Goal: Task Accomplishment & Management: Use online tool/utility

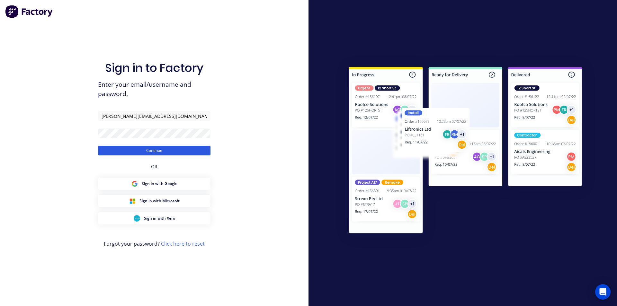
click at [173, 152] on button "Continue" at bounding box center [154, 151] width 112 height 10
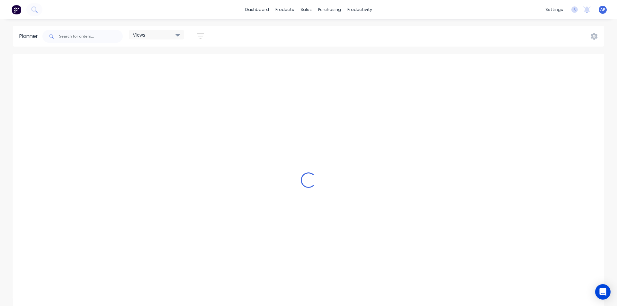
drag, startPoint x: 273, startPoint y: 142, endPoint x: 295, endPoint y: 146, distance: 22.5
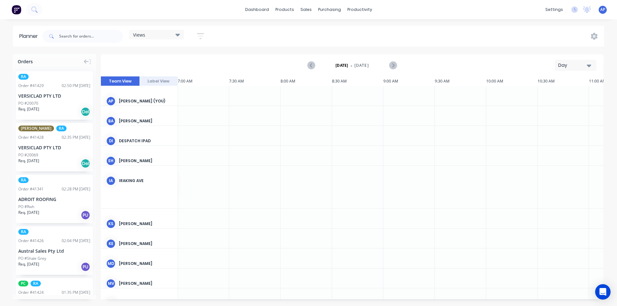
drag, startPoint x: 295, startPoint y: 146, endPoint x: 439, endPoint y: 29, distance: 185.8
click at [439, 29] on div "Views Save new view None (Default) edit Iraking edit [PERSON_NAME] edit [PERSON…" at bounding box center [322, 36] width 563 height 19
click at [580, 71] on div "[DATE] - [DATE] Day" at bounding box center [352, 65] width 501 height 21
click at [579, 64] on div "Day" at bounding box center [573, 65] width 30 height 7
click at [550, 93] on div "Week" at bounding box center [564, 95] width 64 height 13
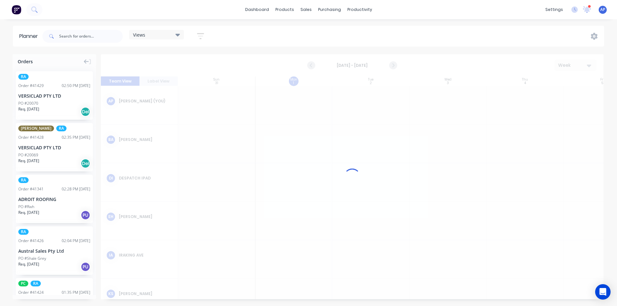
scroll to position [0, 0]
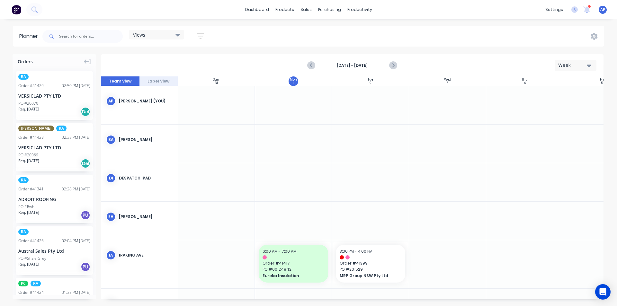
click at [362, 66] on strong "[DATE] - [DATE]" at bounding box center [352, 66] width 64 height 6
click at [196, 27] on div "Views Save new view None (Default) edit Iraking edit [PERSON_NAME] edit [PERSON…" at bounding box center [126, 36] width 170 height 19
click at [207, 38] on button "button" at bounding box center [200, 36] width 21 height 13
click at [189, 70] on div "Show/Hide users Show/Hide orders Filter by status Filter by assignee Filter by …" at bounding box center [171, 108] width 60 height 106
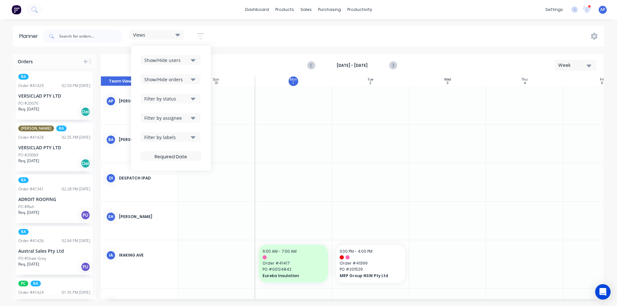
click at [199, 55] on button "Show/Hide users" at bounding box center [171, 60] width 60 height 10
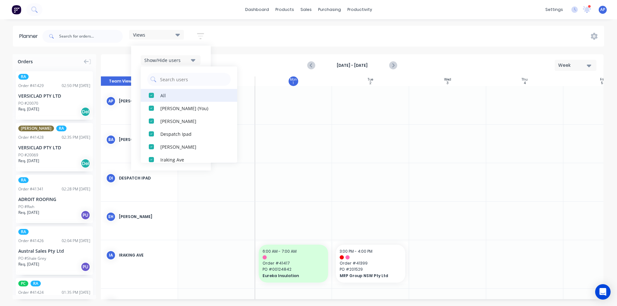
click at [160, 97] on button "All" at bounding box center [189, 95] width 96 height 13
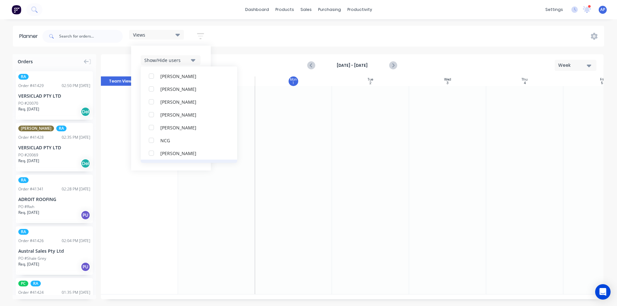
scroll to position [129, 0]
click at [168, 148] on div "RA PM Team" at bounding box center [192, 146] width 64 height 7
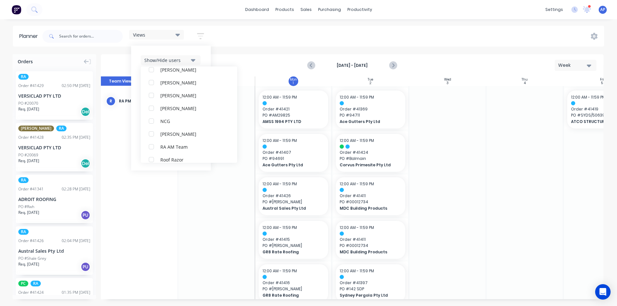
scroll to position [0, 0]
click at [210, 59] on div "Show/Hide users All RA PM Team [PERSON_NAME] (You) [PERSON_NAME] Despatch Ipad …" at bounding box center [171, 108] width 80 height 125
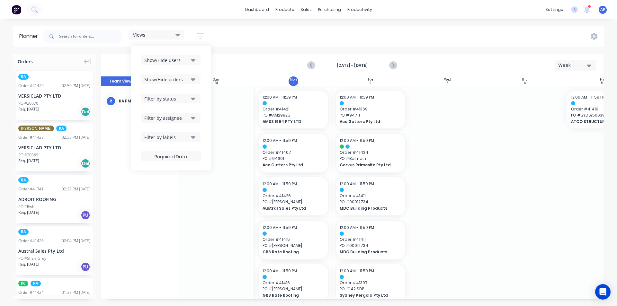
click at [184, 78] on div "Show/Hide orders" at bounding box center [166, 79] width 45 height 7
click at [171, 98] on div "All" at bounding box center [192, 95] width 64 height 7
click at [171, 123] on div "Unscheduled" at bounding box center [192, 121] width 64 height 7
click at [205, 72] on div "Show/Hide users Show/Hide orders All Scheduled Unscheduled Filter by status Fil…" at bounding box center [171, 108] width 80 height 125
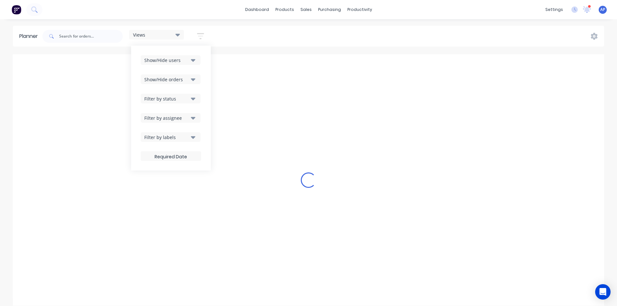
click at [170, 103] on div "Show/Hide users Show/Hide orders Filter by status Filter by assignee Filter by …" at bounding box center [171, 108] width 60 height 106
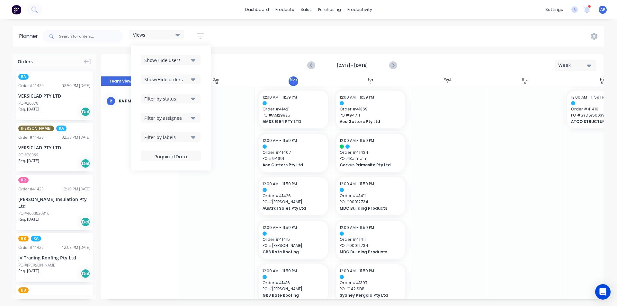
click at [171, 99] on div "Filter by status" at bounding box center [166, 98] width 45 height 7
drag, startPoint x: 153, startPoint y: 133, endPoint x: 160, endPoint y: 126, distance: 9.8
click at [154, 132] on div "button" at bounding box center [151, 134] width 13 height 13
click at [205, 77] on div "Show/Hide users Show/Hide orders Filter by status All Draft Quote Archived Deli…" at bounding box center [171, 108] width 80 height 125
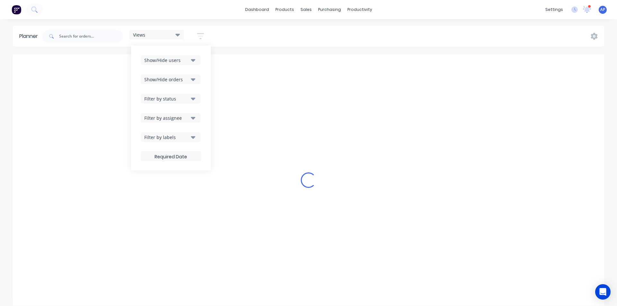
click at [166, 117] on div "Filter by assignee" at bounding box center [166, 118] width 45 height 7
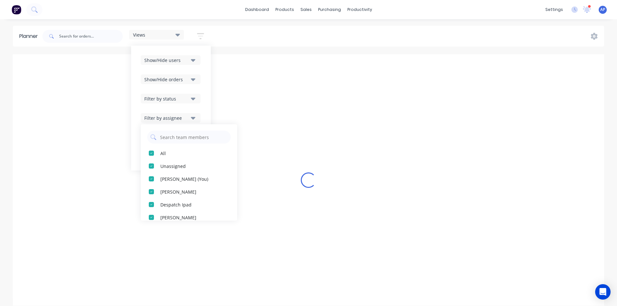
click at [205, 73] on div "Show/Hide users Show/Hide orders Filter by status Filter by assignee All Unassi…" at bounding box center [171, 108] width 80 height 125
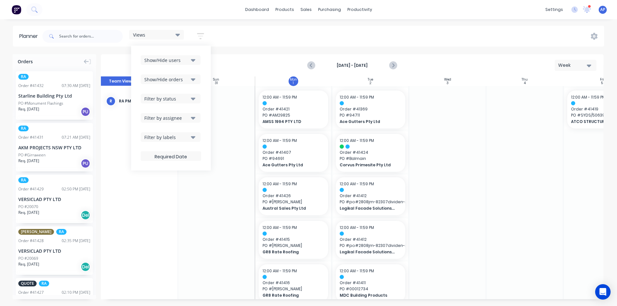
click at [563, 63] on div "Week" at bounding box center [573, 65] width 30 height 7
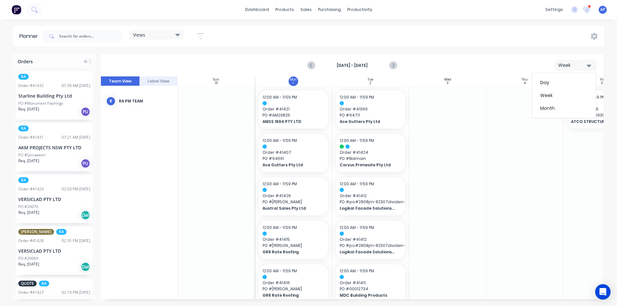
click at [438, 19] on div "dashboard products sales purchasing productivity dashboard products Product Cat…" at bounding box center [308, 153] width 617 height 306
click at [202, 27] on div "Views Save new view None (Default) edit Iraking edit [PERSON_NAME] edit [PERSON…" at bounding box center [126, 36] width 170 height 19
click at [198, 39] on icon "button" at bounding box center [200, 36] width 7 height 8
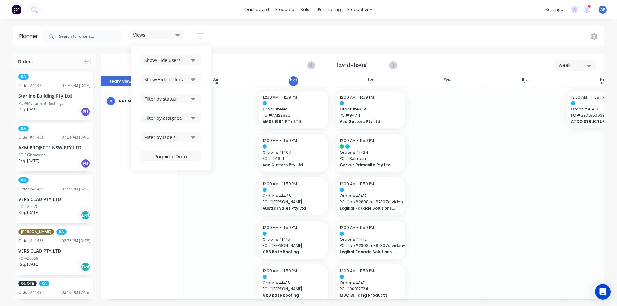
click at [176, 67] on div "Show/Hide users Show/Hide orders Filter by status Filter by assignee Filter by …" at bounding box center [171, 108] width 60 height 106
click at [198, 80] on button "Show/Hide orders" at bounding box center [171, 80] width 60 height 10
click at [279, 34] on div "Views Save new view None (Default) edit Iraking edit [PERSON_NAME] edit [PERSON…" at bounding box center [322, 36] width 563 height 19
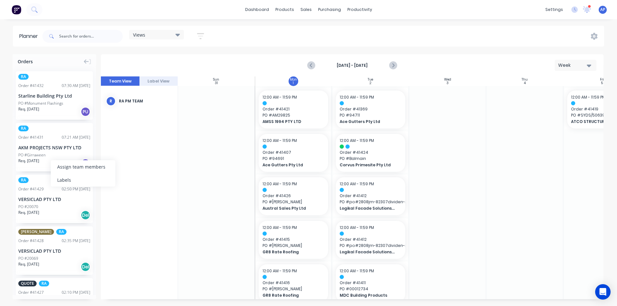
click at [270, 43] on div "Views Save new view None (Default) edit Iraking edit [PERSON_NAME] edit [PERSON…" at bounding box center [322, 36] width 563 height 19
drag, startPoint x: 26, startPoint y: 202, endPoint x: 403, endPoint y: 145, distance: 381.6
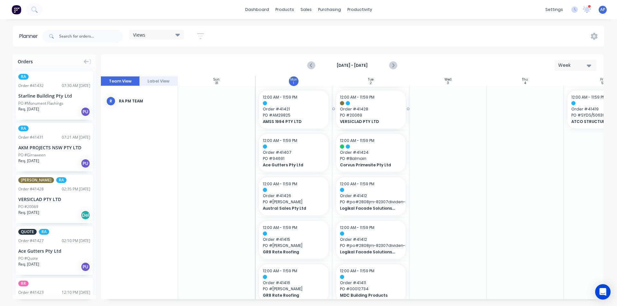
drag, startPoint x: 27, startPoint y: 205, endPoint x: 353, endPoint y: 123, distance: 335.4
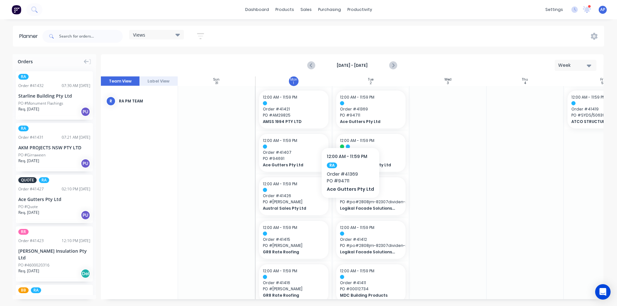
drag, startPoint x: 84, startPoint y: 222, endPoint x: 52, endPoint y: 252, distance: 43.7
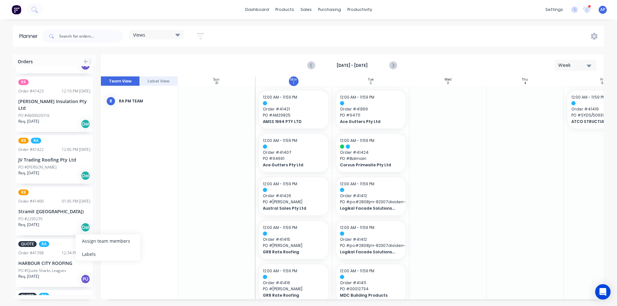
scroll to position [161, 0]
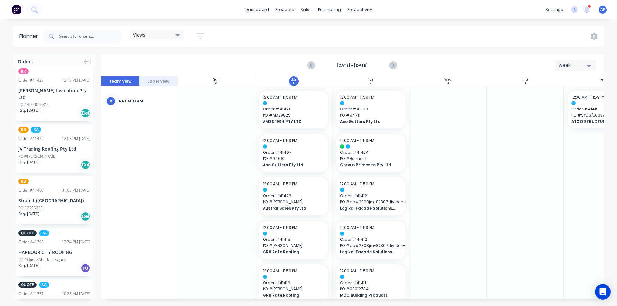
click at [55, 146] on div "JV Trading Roofing Pty Ltd" at bounding box center [54, 149] width 72 height 7
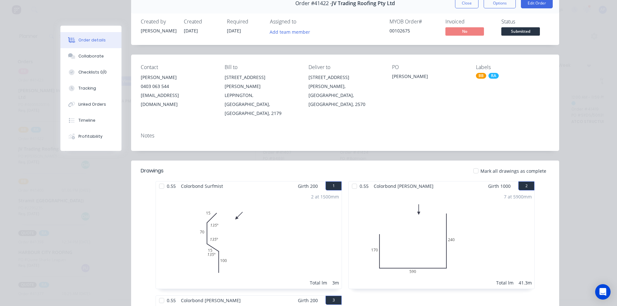
scroll to position [0, 0]
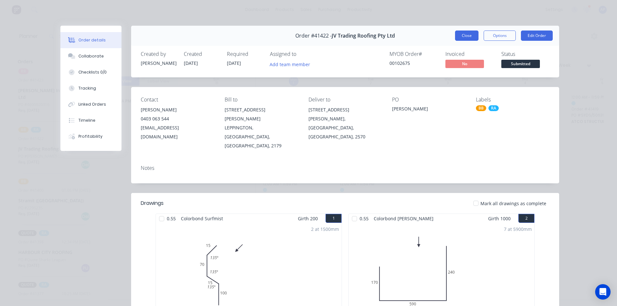
click at [470, 36] on button "Close" at bounding box center [466, 36] width 23 height 10
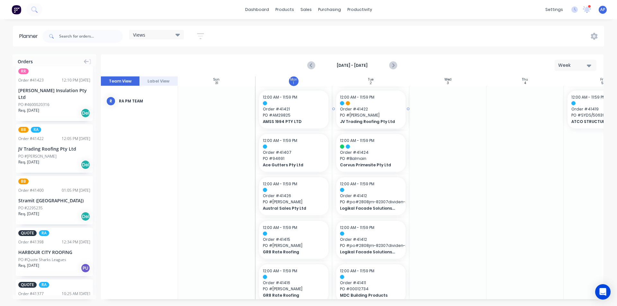
drag, startPoint x: 30, startPoint y: 137, endPoint x: 362, endPoint y: 132, distance: 331.7
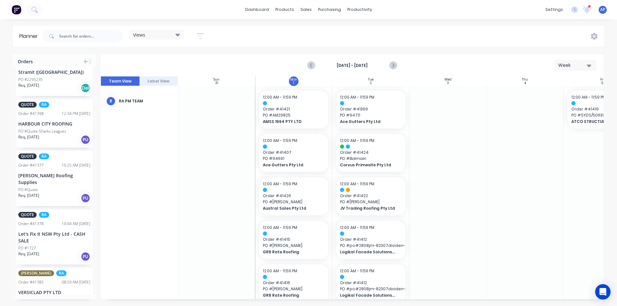
scroll to position [354, 0]
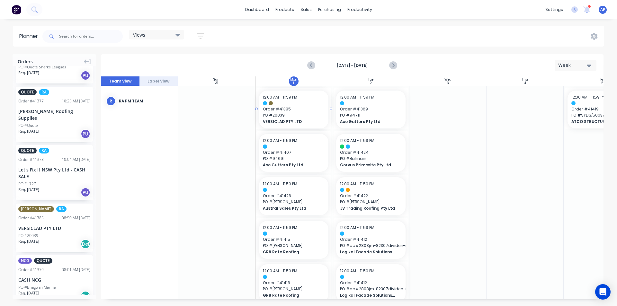
drag, startPoint x: 35, startPoint y: 210, endPoint x: 280, endPoint y: 140, distance: 254.8
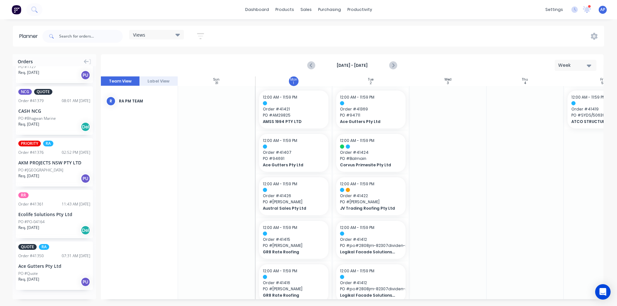
scroll to position [476, 0]
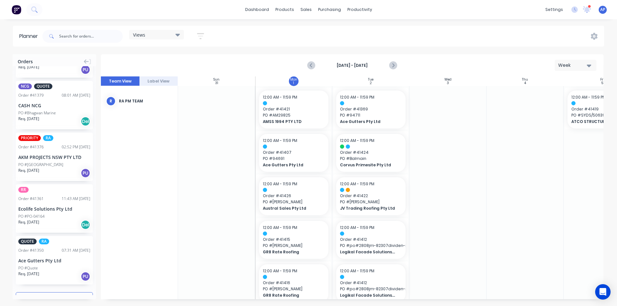
click at [38, 154] on div "AKM PROJECTS NSW PTY LTD" at bounding box center [54, 157] width 72 height 7
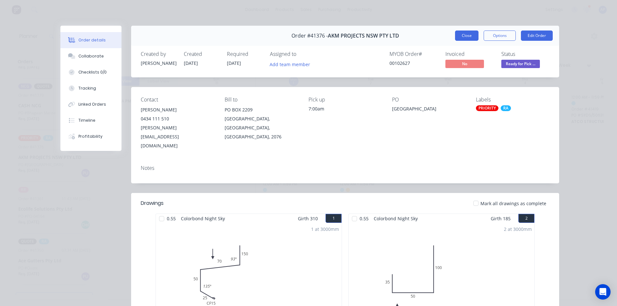
click at [462, 35] on button "Close" at bounding box center [466, 36] width 23 height 10
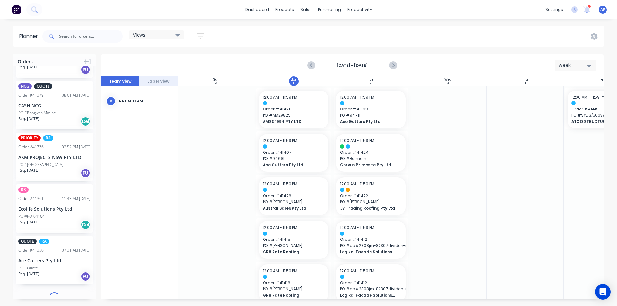
scroll to position [475, 0]
drag, startPoint x: 44, startPoint y: 147, endPoint x: 269, endPoint y: 136, distance: 225.5
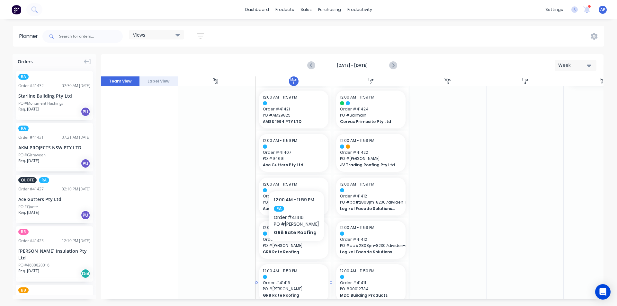
scroll to position [0, 0]
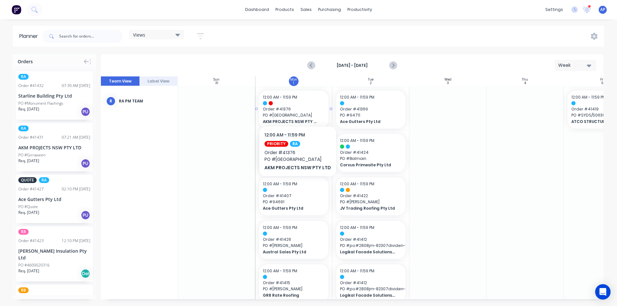
click at [297, 107] on span "Order # 41376" at bounding box center [294, 109] width 62 height 6
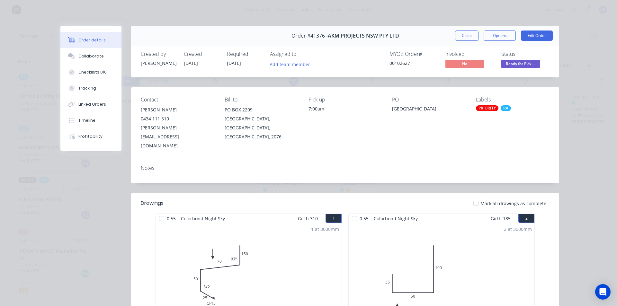
drag, startPoint x: 521, startPoint y: 90, endPoint x: 493, endPoint y: 46, distance: 52.2
click at [493, 46] on div "Order #41376 - AKM PROJECTS NSW PTY LTD Close Options Edit Order" at bounding box center [345, 36] width 428 height 20
click at [460, 37] on button "Close" at bounding box center [466, 36] width 23 height 10
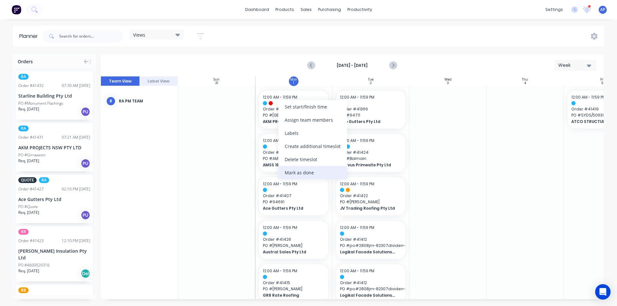
click at [314, 173] on div "Mark as done" at bounding box center [312, 172] width 69 height 13
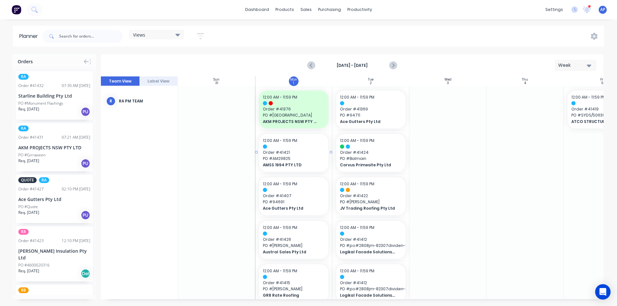
click at [306, 160] on span "PO # AM29825" at bounding box center [294, 159] width 62 height 6
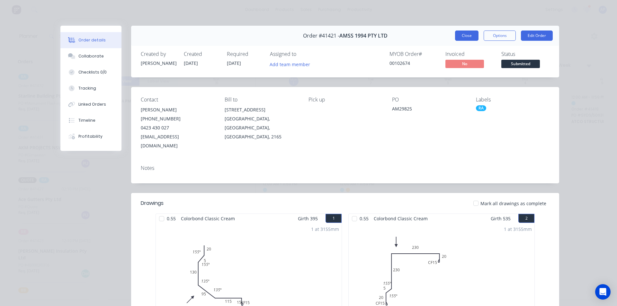
click at [467, 37] on button "Close" at bounding box center [466, 36] width 23 height 10
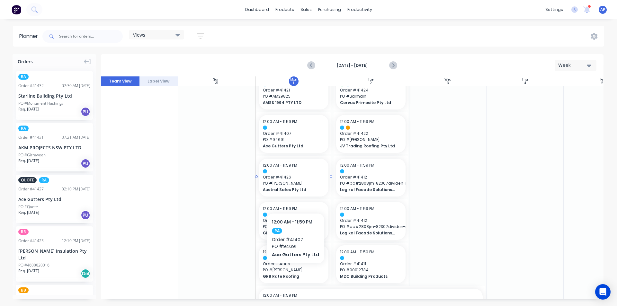
scroll to position [64, 0]
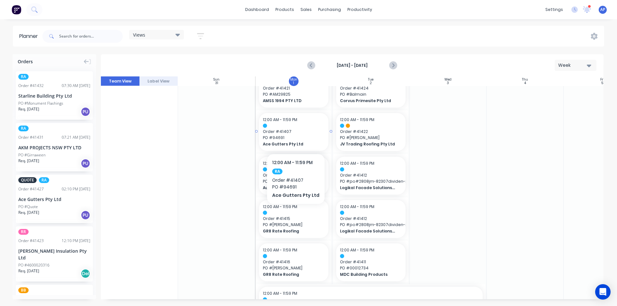
click at [299, 138] on span "PO # 94691" at bounding box center [294, 138] width 62 height 6
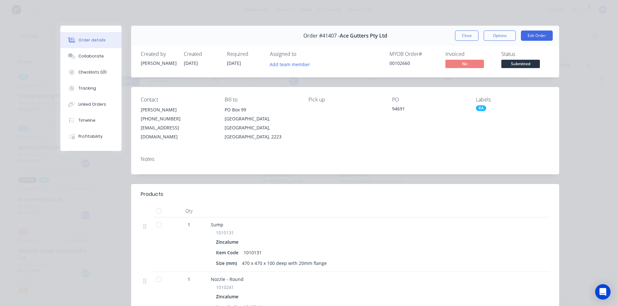
click at [459, 34] on button "Close" at bounding box center [466, 36] width 23 height 10
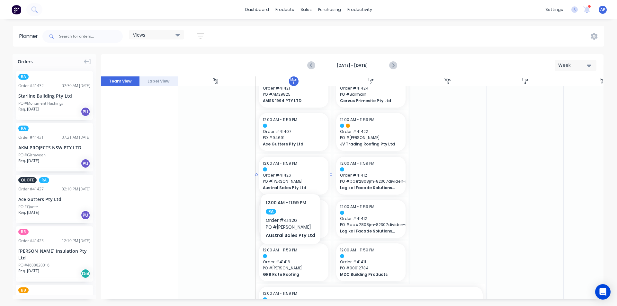
click at [289, 175] on span "Order # 41426" at bounding box center [294, 176] width 62 height 6
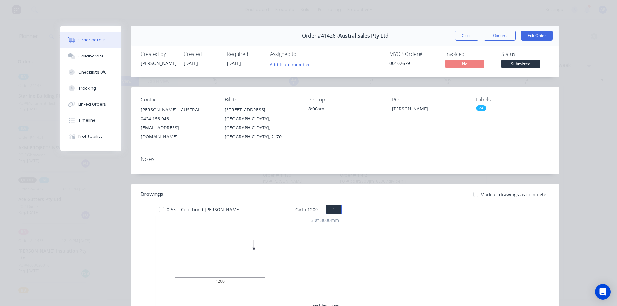
click at [461, 37] on button "Close" at bounding box center [466, 36] width 23 height 10
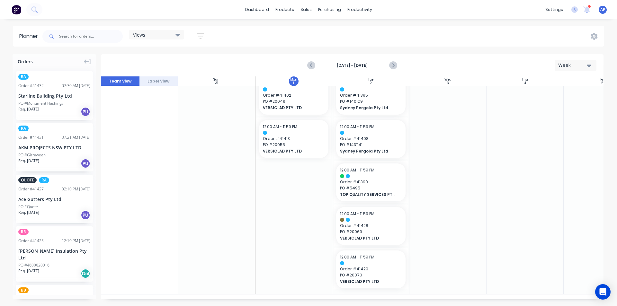
scroll to position [489, 0]
drag, startPoint x: 379, startPoint y: 230, endPoint x: 306, endPoint y: 195, distance: 80.8
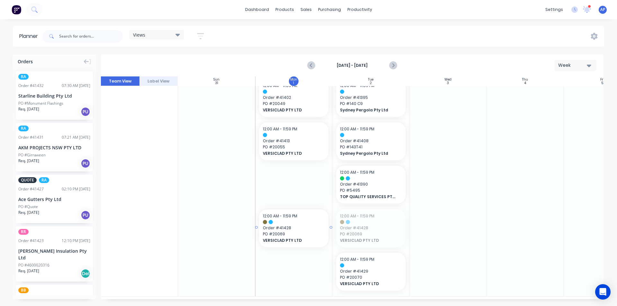
drag, startPoint x: 364, startPoint y: 237, endPoint x: 295, endPoint y: 231, distance: 69.6
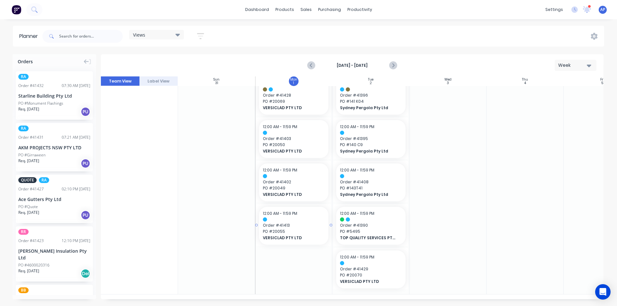
scroll to position [446, 0]
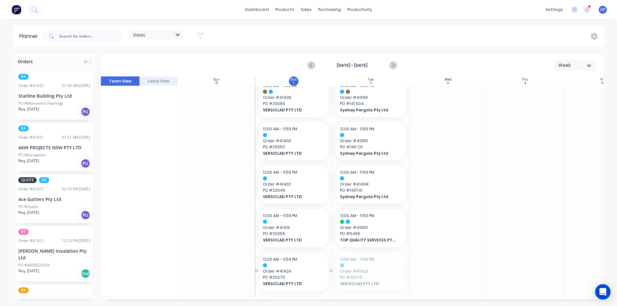
drag, startPoint x: 377, startPoint y: 273, endPoint x: 298, endPoint y: 270, distance: 78.8
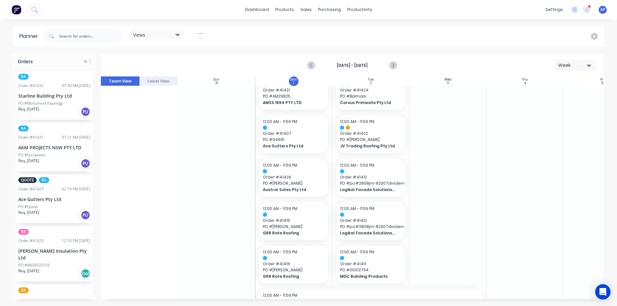
scroll to position [64, 0]
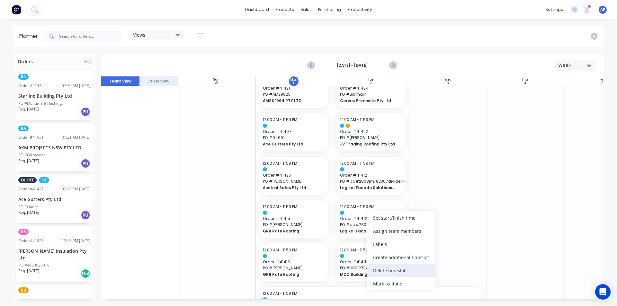
click at [398, 272] on div "Delete timeslot" at bounding box center [401, 270] width 69 height 13
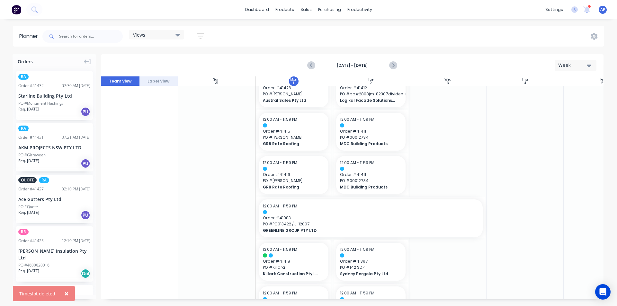
scroll to position [161, 0]
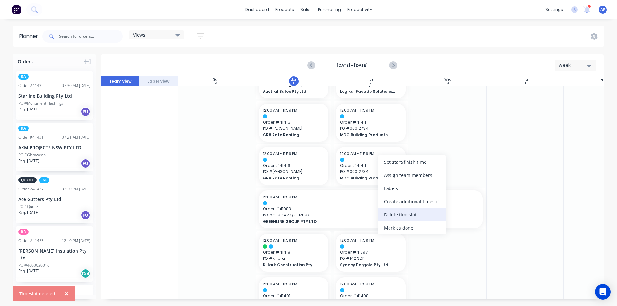
click at [410, 216] on div "Delete timeslot" at bounding box center [412, 214] width 69 height 13
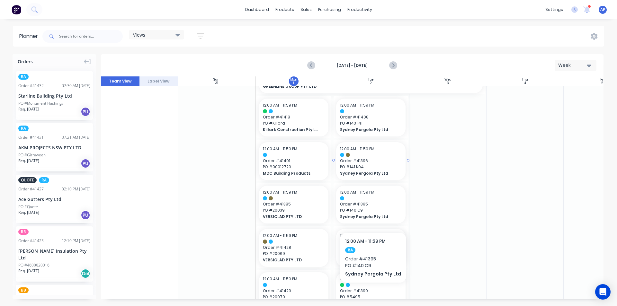
scroll to position [289, 0]
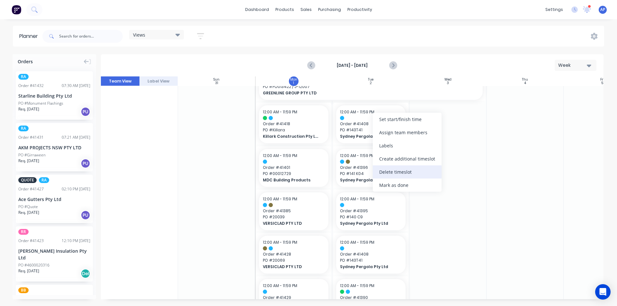
click at [396, 168] on div "Delete timeslot" at bounding box center [407, 172] width 69 height 13
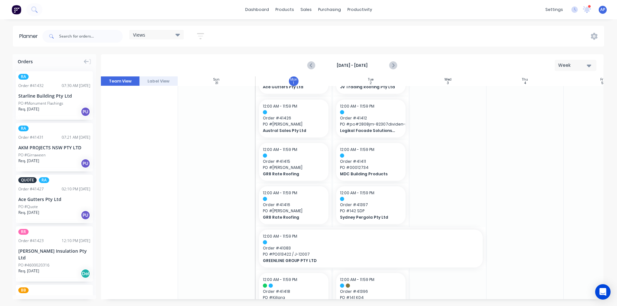
scroll to position [129, 0]
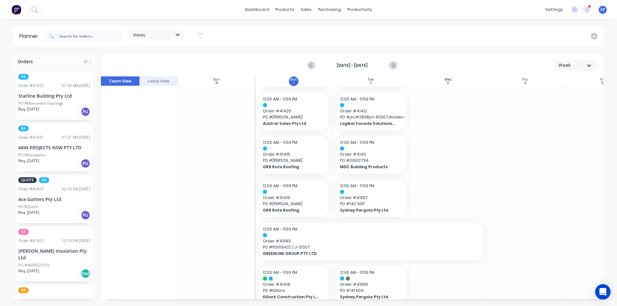
click at [210, 34] on button "button" at bounding box center [200, 36] width 21 height 13
click at [200, 37] on icon "button" at bounding box center [200, 36] width 5 height 1
click at [202, 36] on icon "button" at bounding box center [200, 36] width 5 height 1
click at [191, 58] on button "Show/Hide users" at bounding box center [171, 60] width 60 height 10
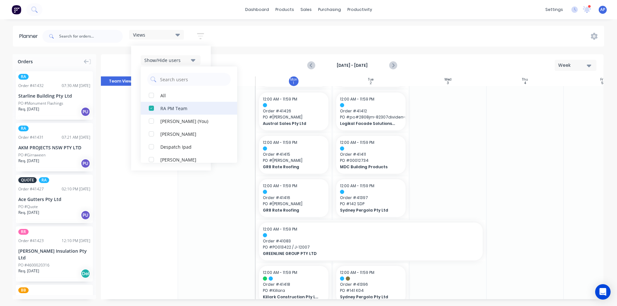
click at [154, 109] on div "button" at bounding box center [151, 108] width 13 height 13
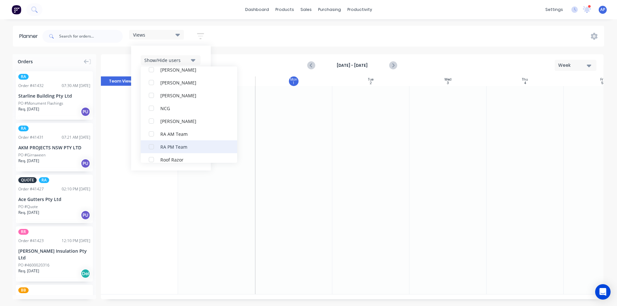
click at [163, 147] on div "RA PM Team" at bounding box center [192, 146] width 64 height 7
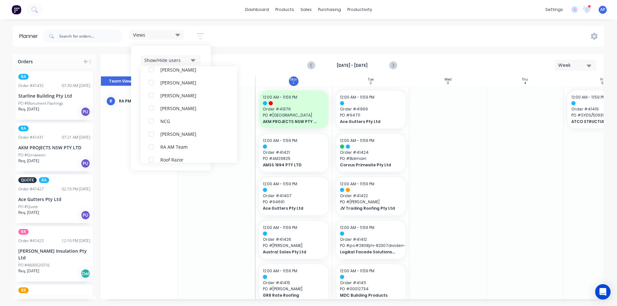
scroll to position [0, 0]
click at [240, 40] on div "Views Save new view None (Default) edit Iraking edit [PERSON_NAME] edit [PERSON…" at bounding box center [322, 36] width 563 height 19
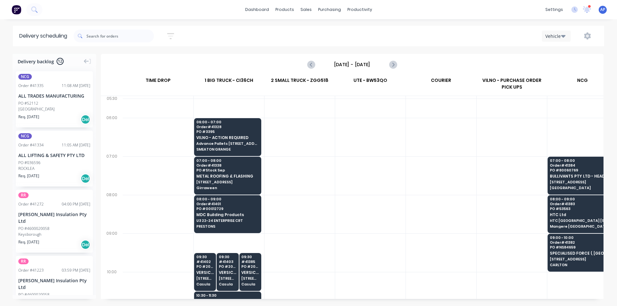
click at [361, 194] on div at bounding box center [370, 176] width 70 height 39
click at [109, 34] on input "text" at bounding box center [119, 36] width 67 height 13
type input "skyview"
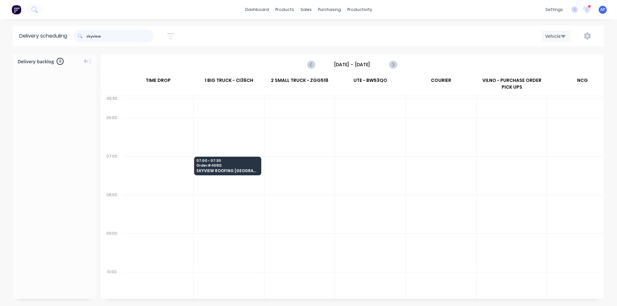
drag, startPoint x: 109, startPoint y: 36, endPoint x: 41, endPoint y: 31, distance: 68.4
click at [41, 31] on header "Delivery scheduling skyview Sort by Most recent Created date Required date Orde…" at bounding box center [308, 36] width 591 height 21
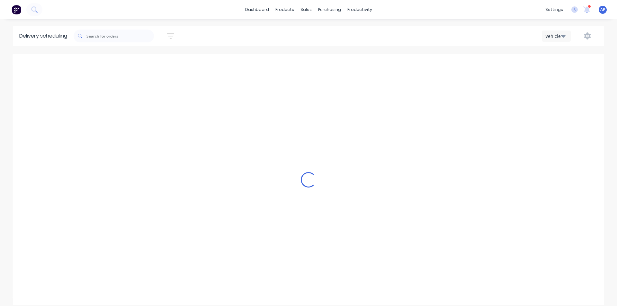
click at [192, 20] on div "dashboard products sales purchasing productivity dashboard products Product Cat…" at bounding box center [308, 153] width 617 height 306
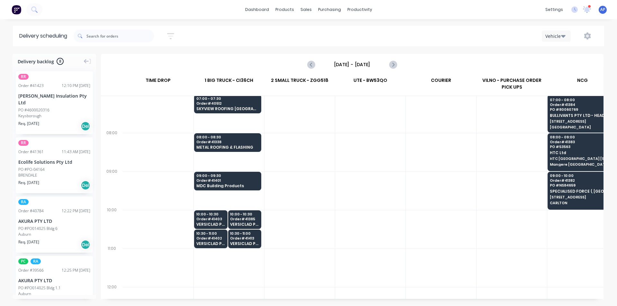
scroll to position [64, 0]
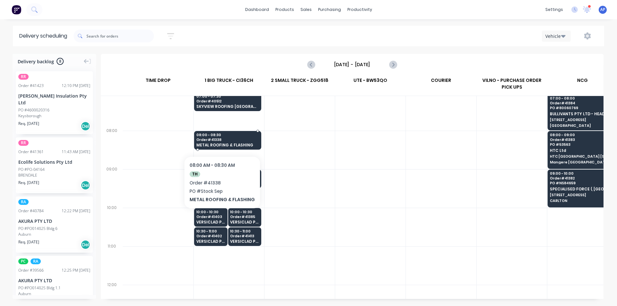
click at [220, 137] on span "08:00 - 08:30" at bounding box center [227, 135] width 62 height 4
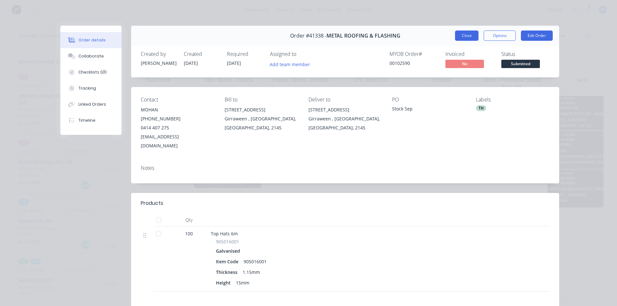
click at [465, 38] on button "Close" at bounding box center [466, 36] width 23 height 10
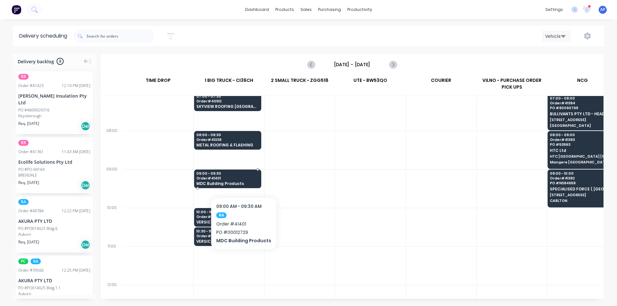
click at [242, 178] on span "Order # 41401" at bounding box center [227, 178] width 62 height 4
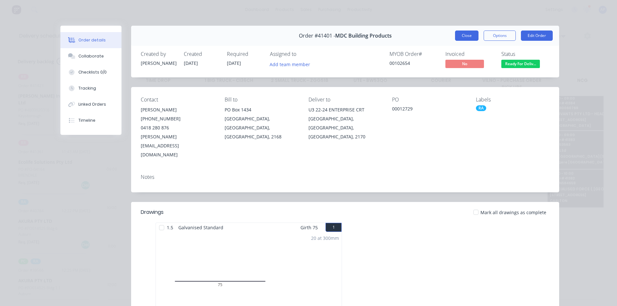
click at [465, 32] on button "Close" at bounding box center [466, 36] width 23 height 10
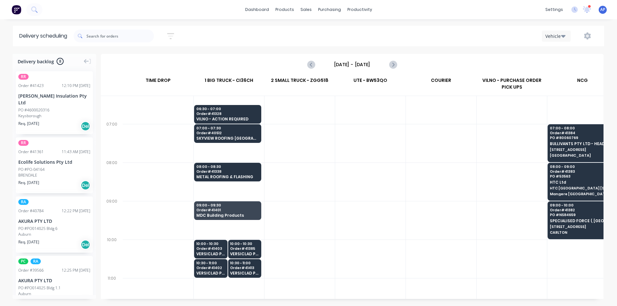
scroll to position [32, 0]
drag, startPoint x: 242, startPoint y: 210, endPoint x: 217, endPoint y: 214, distance: 25.7
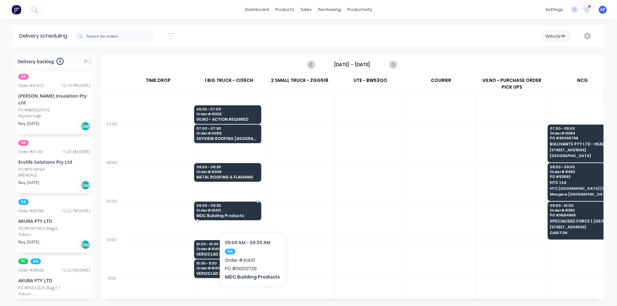
click at [251, 214] on span "MDC Building Products" at bounding box center [227, 216] width 62 height 4
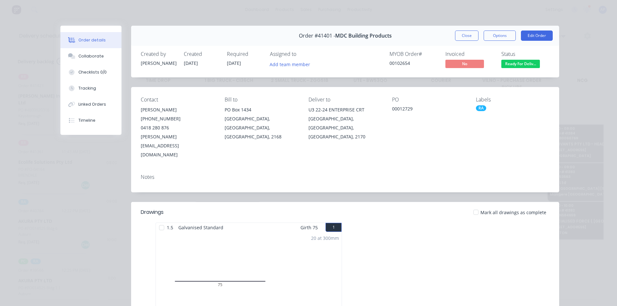
click at [461, 32] on button "Close" at bounding box center [466, 36] width 23 height 10
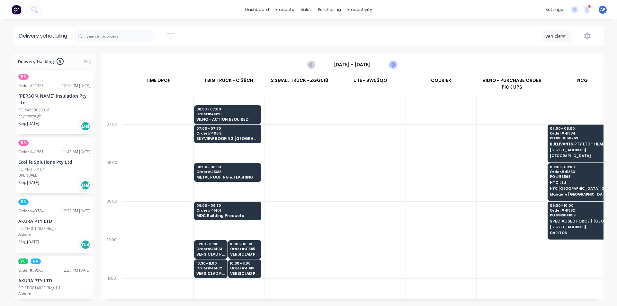
drag, startPoint x: 395, startPoint y: 62, endPoint x: 398, endPoint y: 63, distance: 3.2
click at [398, 63] on button "Next page" at bounding box center [392, 64] width 13 height 13
type input "Tuesday - 02/09/25"
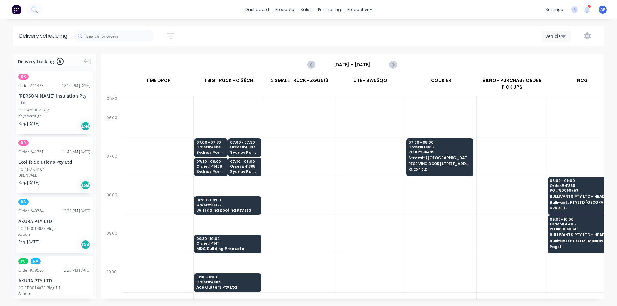
scroll to position [0, 0]
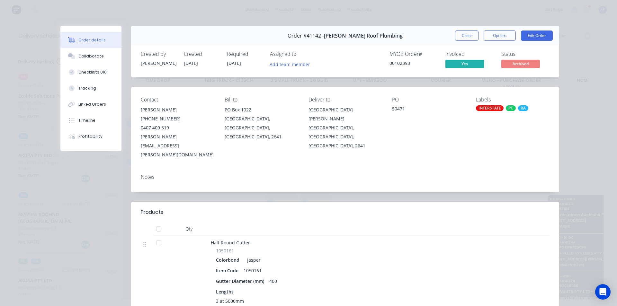
scroll to position [0, 0]
